Goal: Task Accomplishment & Management: Use online tool/utility

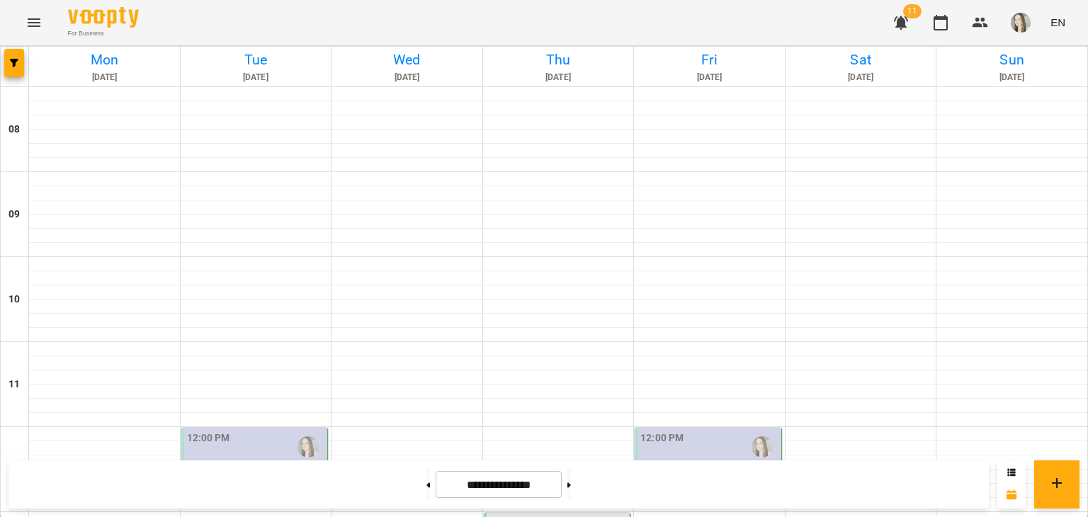
scroll to position [394, 0]
click at [912, 12] on span "11" at bounding box center [912, 11] width 18 height 14
click at [901, 18] on icon "button" at bounding box center [901, 22] width 14 height 13
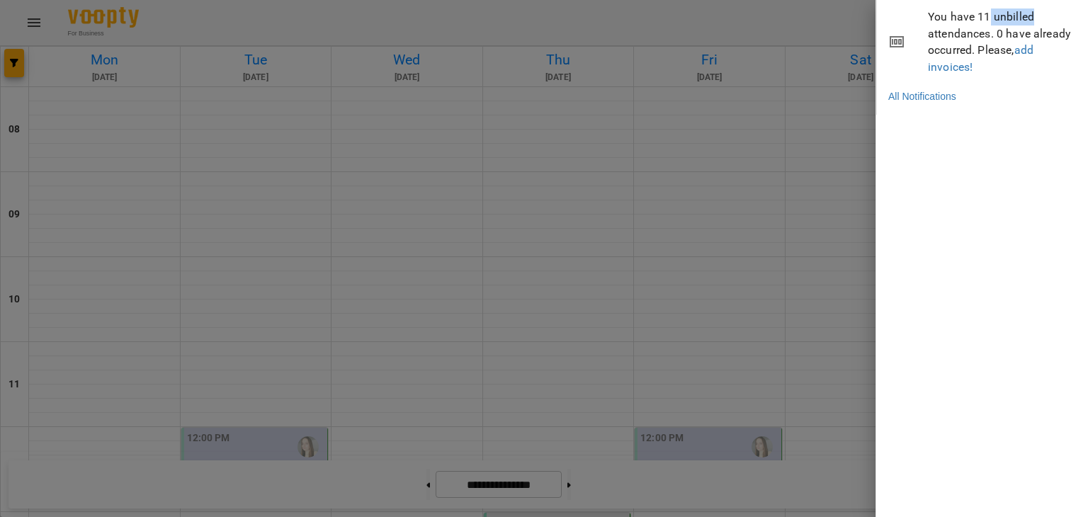
drag, startPoint x: 989, startPoint y: 16, endPoint x: 1035, endPoint y: 20, distance: 46.2
click at [1035, 20] on span "You have 11 unbilled attendances. 0 have already occurred. Please, add invoices!" at bounding box center [1002, 41] width 149 height 67
click at [994, 33] on span "You have 11 unbilled attendances. 0 have already occurred. Please, add invoices!" at bounding box center [1002, 41] width 149 height 67
click at [949, 64] on link "add invoices!" at bounding box center [981, 58] width 106 height 30
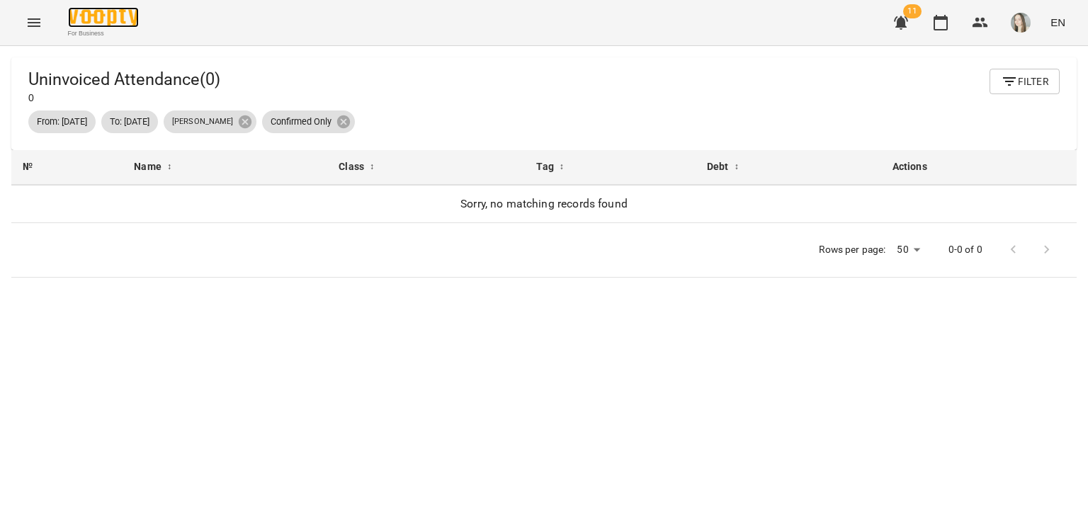
click at [79, 21] on img at bounding box center [103, 17] width 71 height 21
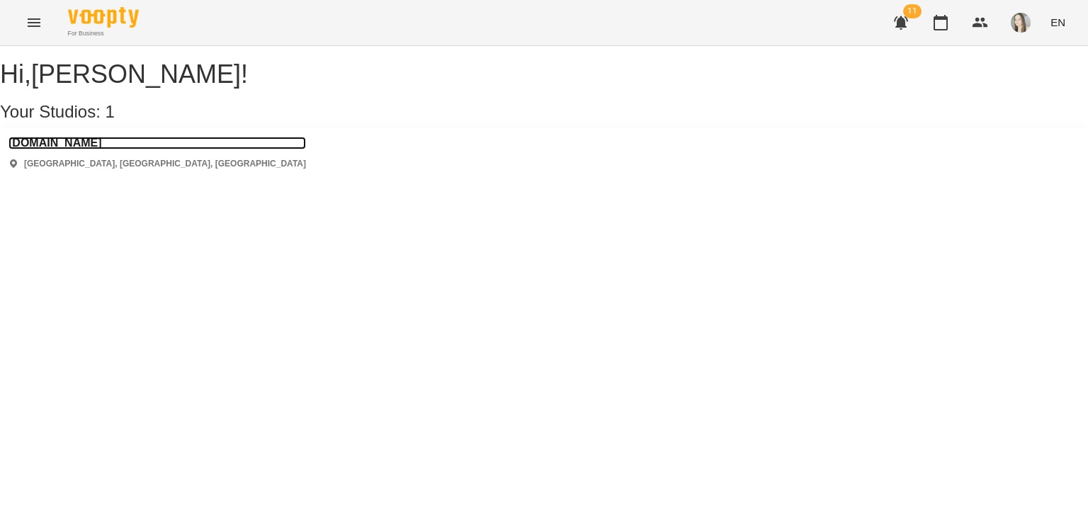
click at [69, 149] on h3 "[DOMAIN_NAME]" at bounding box center [156, 143] width 297 height 13
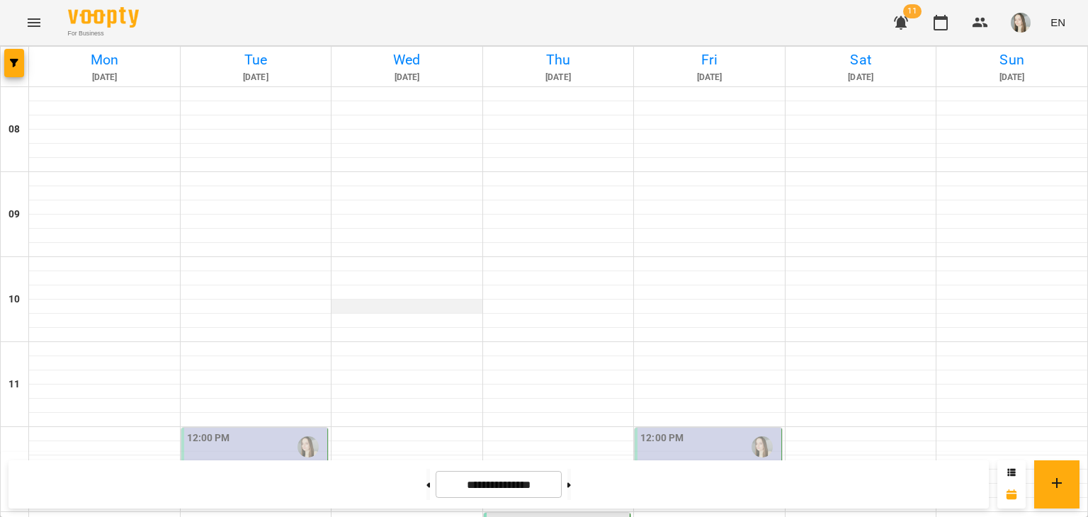
scroll to position [463, 0]
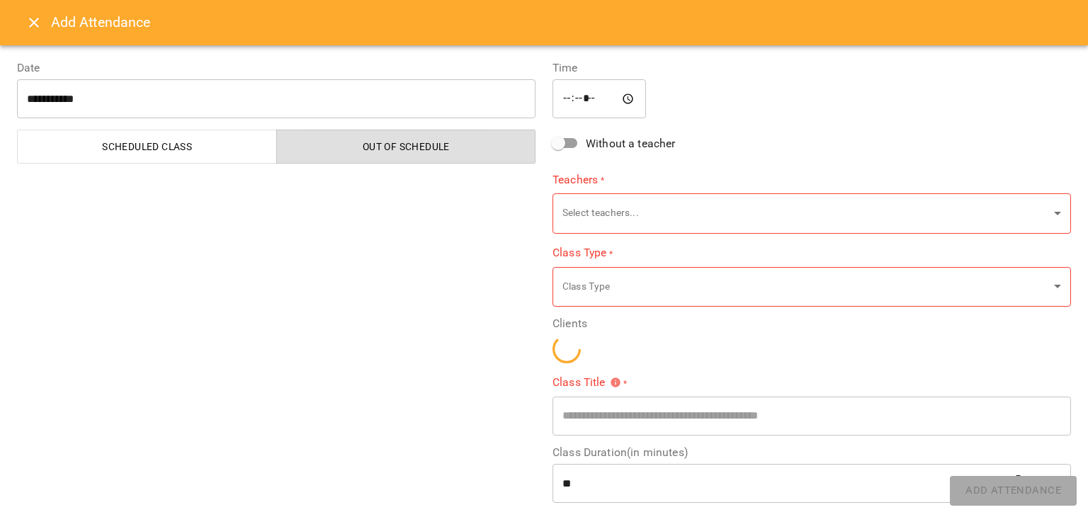
type input "**********"
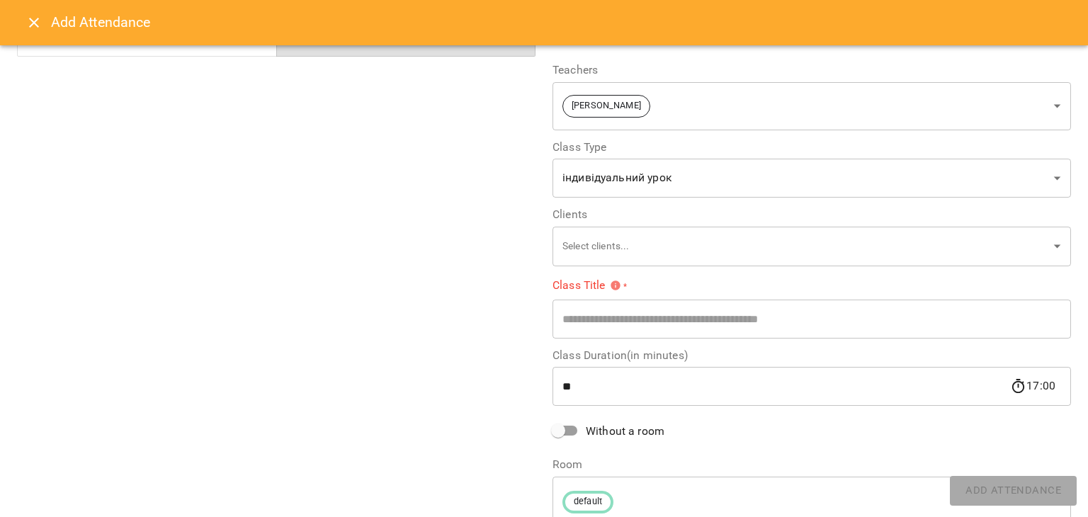
scroll to position [108, 0]
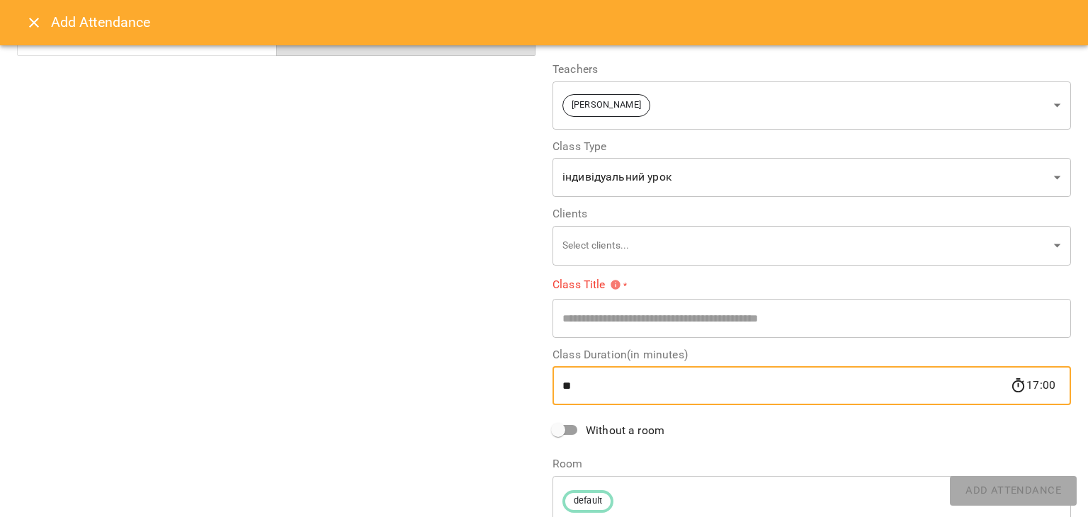
click at [563, 383] on input "**" at bounding box center [780, 386] width 457 height 40
type input "**"
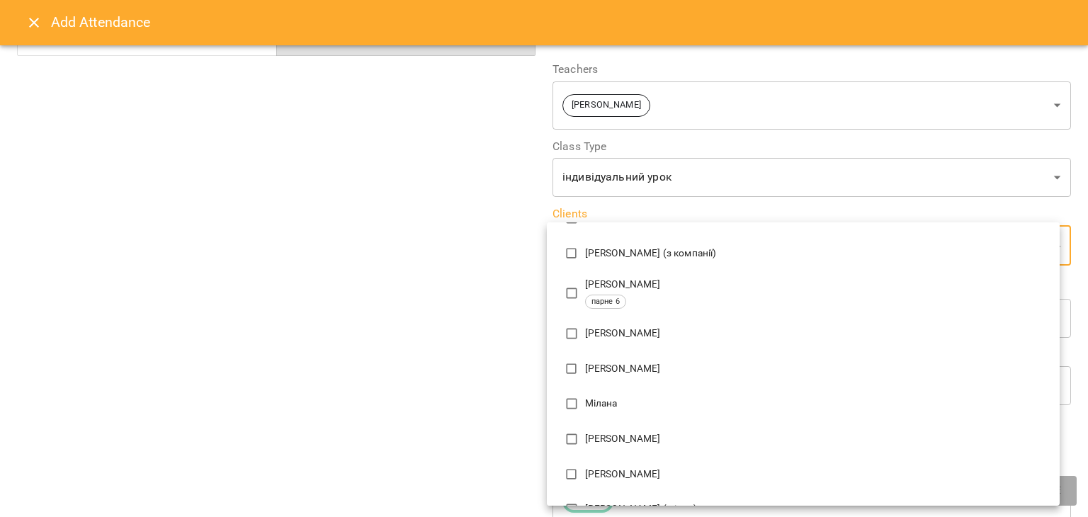
scroll to position [399, 0]
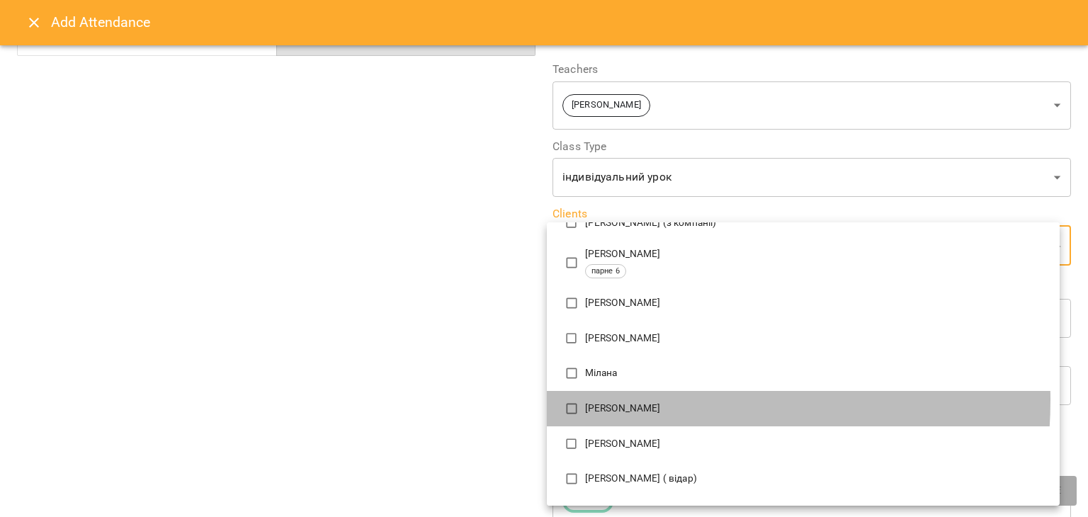
click at [625, 400] on li "[PERSON_NAME]" at bounding box center [803, 408] width 513 height 35
type input "**********"
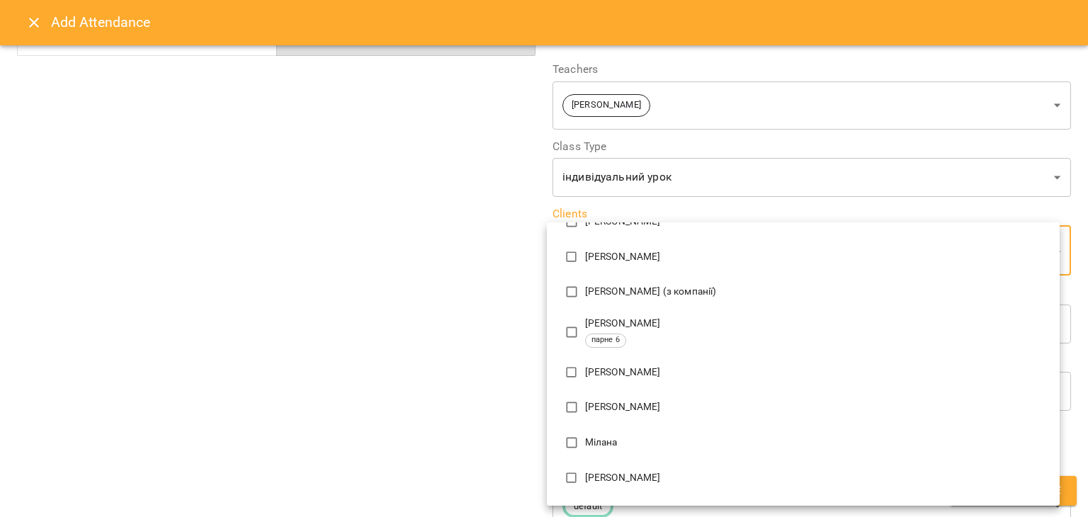
scroll to position [0, 0]
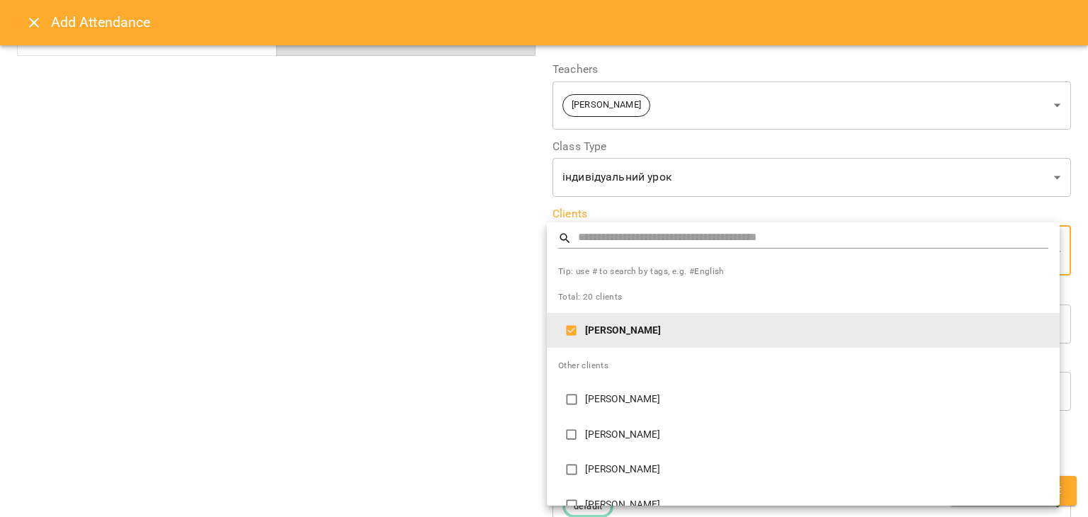
click at [524, 403] on div at bounding box center [544, 258] width 1088 height 517
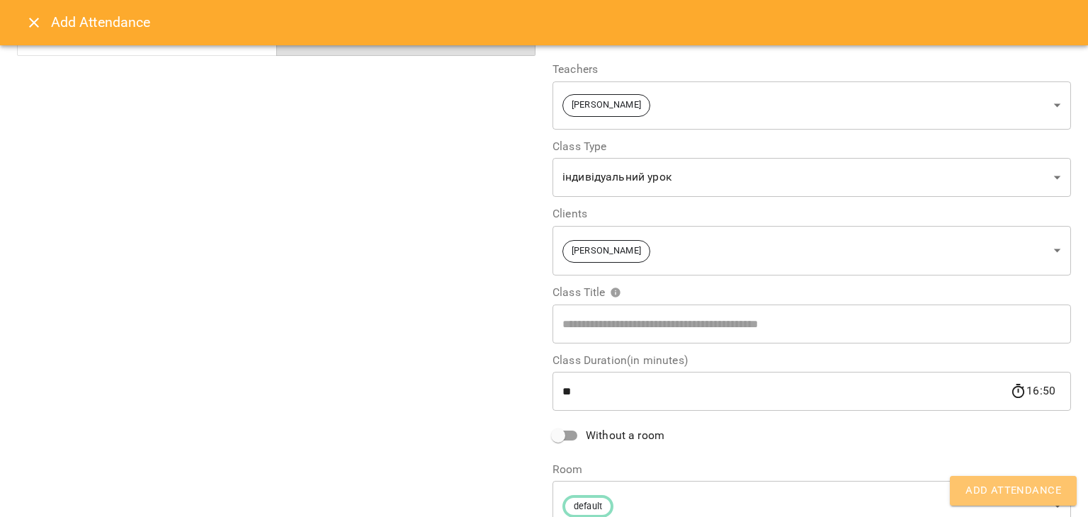
click at [1018, 486] on span "Add Attendance" at bounding box center [1013, 491] width 96 height 18
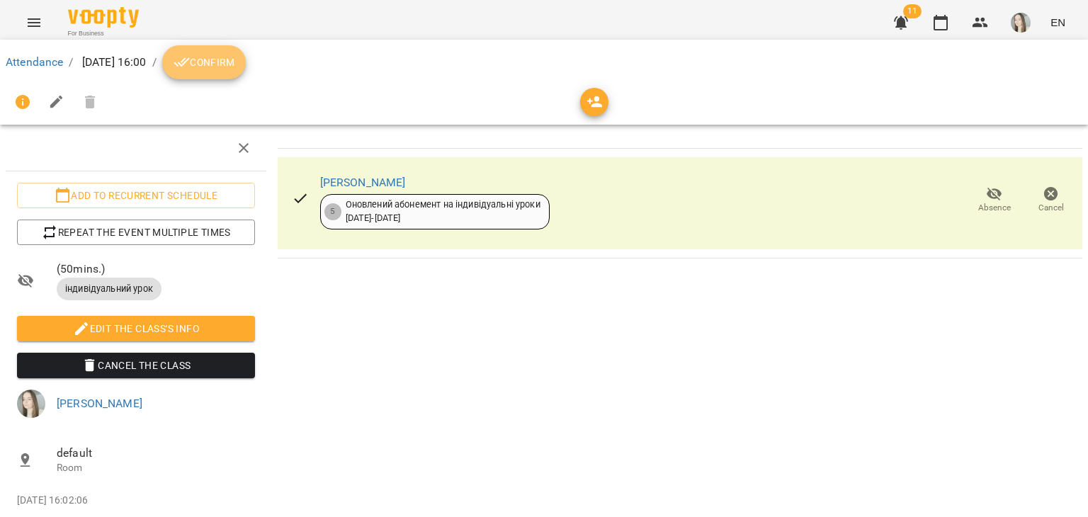
click at [234, 66] on span "Confirm" at bounding box center [203, 62] width 61 height 17
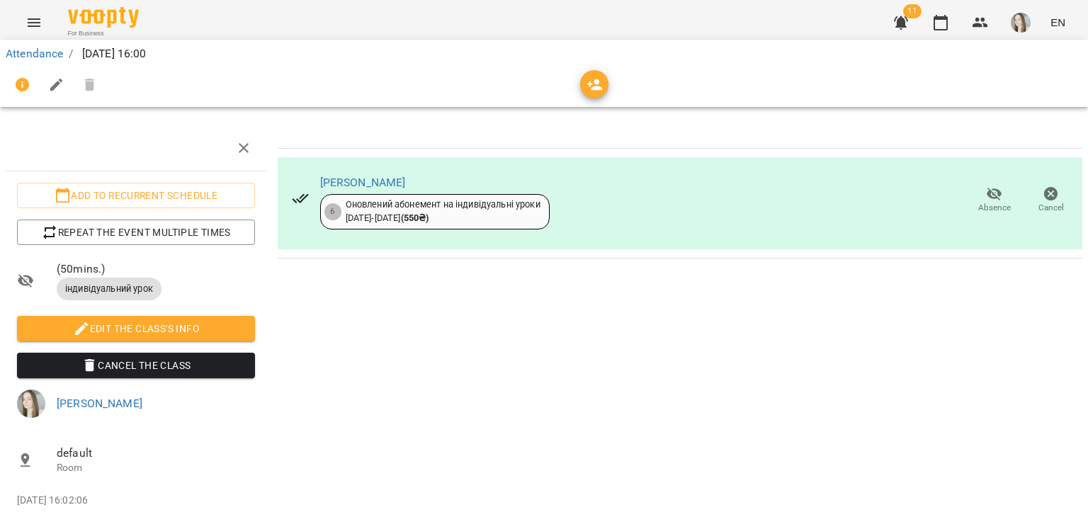
click at [53, 60] on li "Attendance" at bounding box center [34, 53] width 57 height 17
click at [51, 56] on link "Attendance" at bounding box center [34, 53] width 57 height 13
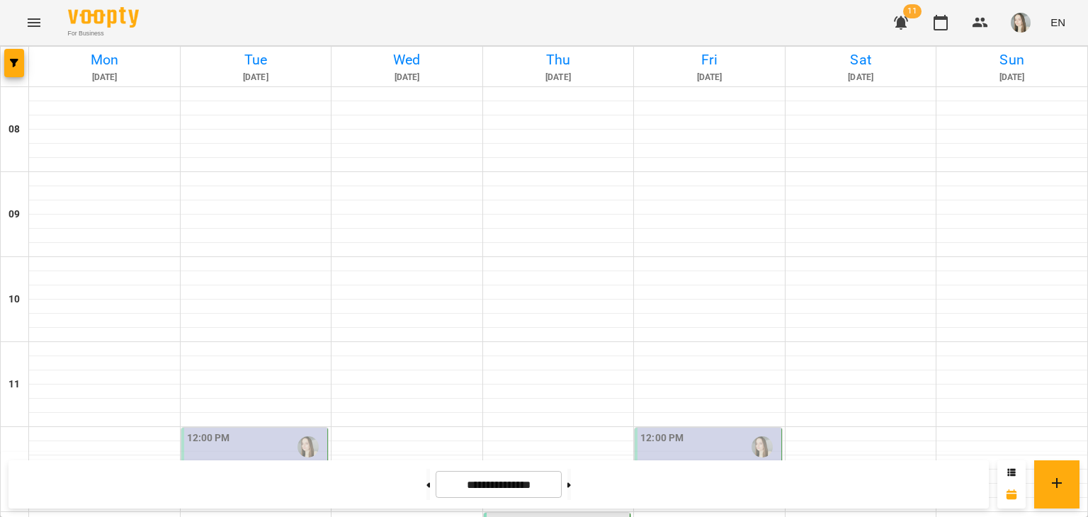
scroll to position [824, 0]
